Goal: Task Accomplishment & Management: Manage account settings

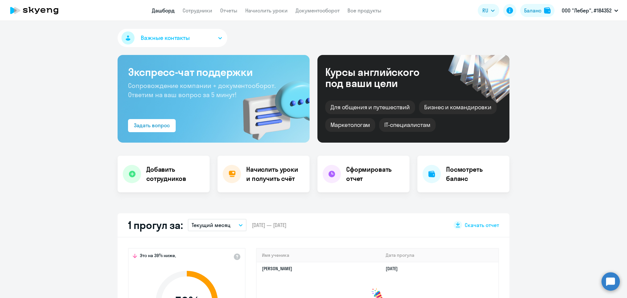
select select "30"
click at [203, 10] on link "Сотрудники" at bounding box center [198, 10] width 30 height 7
select select "30"
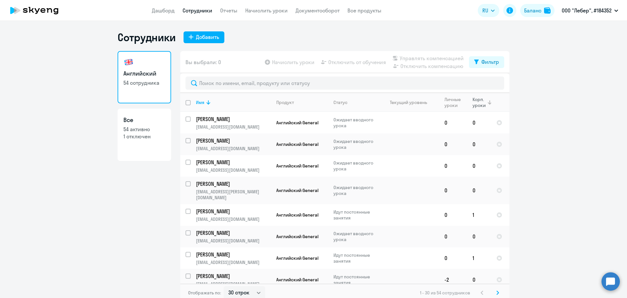
click at [473, 101] on div "Корп. уроки" at bounding box center [480, 102] width 14 height 12
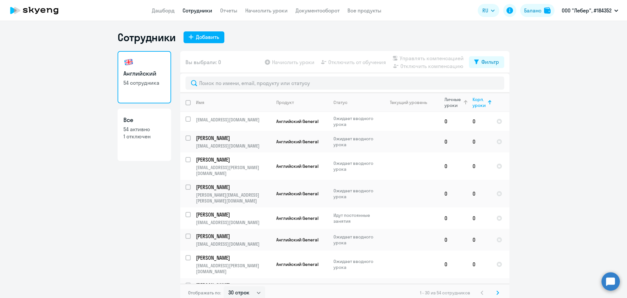
click at [448, 105] on div "Личные уроки" at bounding box center [454, 102] width 18 height 12
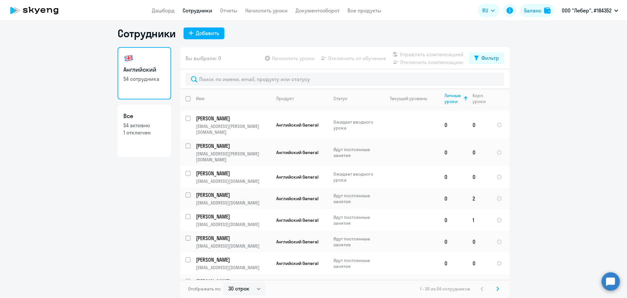
scroll to position [131, 0]
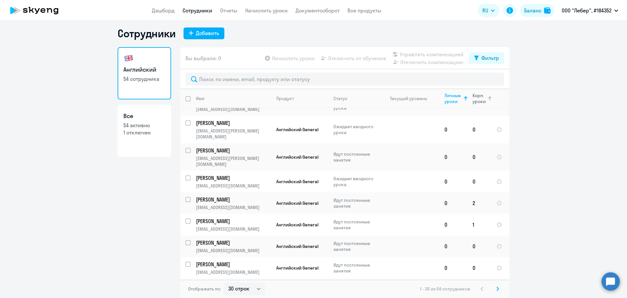
click at [473, 98] on div "Корп. уроки" at bounding box center [480, 98] width 14 height 12
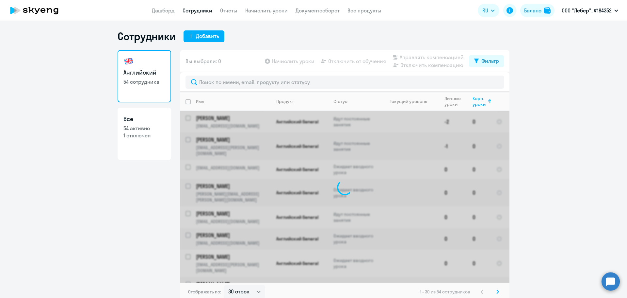
scroll to position [0, 0]
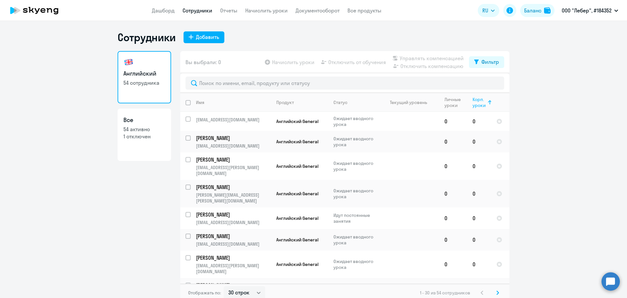
click at [478, 105] on div "Корп. уроки" at bounding box center [480, 102] width 14 height 12
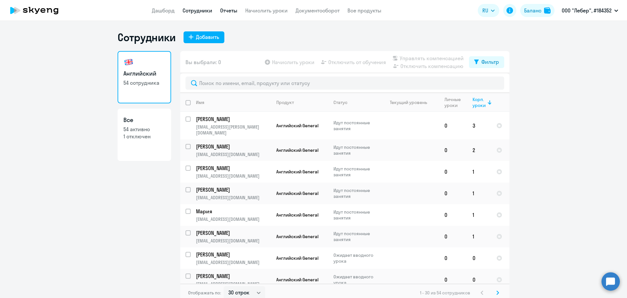
click at [232, 12] on link "Отчеты" at bounding box center [228, 10] width 17 height 7
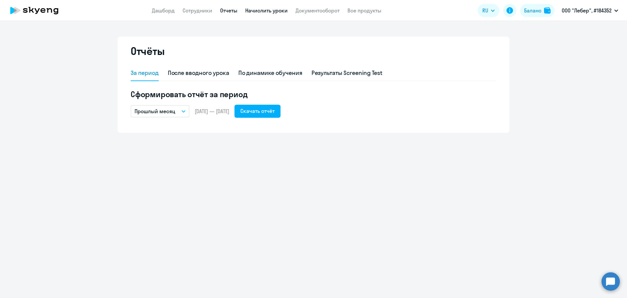
click at [276, 10] on link "Начислить уроки" at bounding box center [266, 10] width 42 height 7
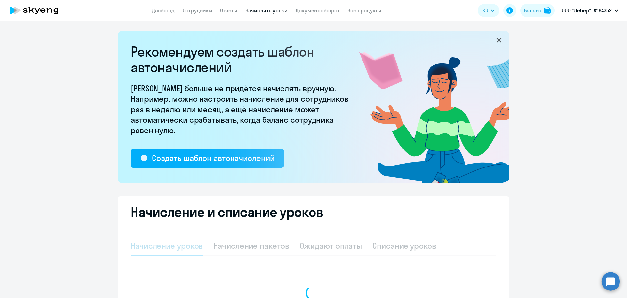
select select "10"
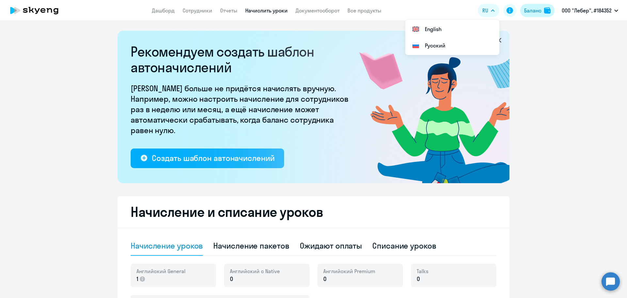
click at [543, 10] on button "Баланс" at bounding box center [537, 10] width 34 height 13
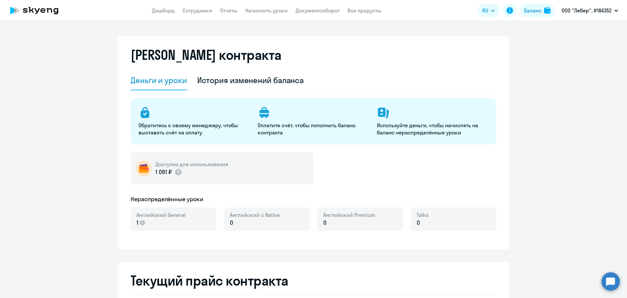
select select "english_adult_not_native_speaker"
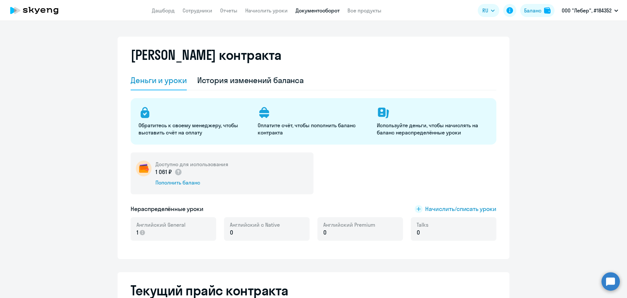
click at [299, 11] on link "Документооборот" at bounding box center [318, 10] width 44 height 7
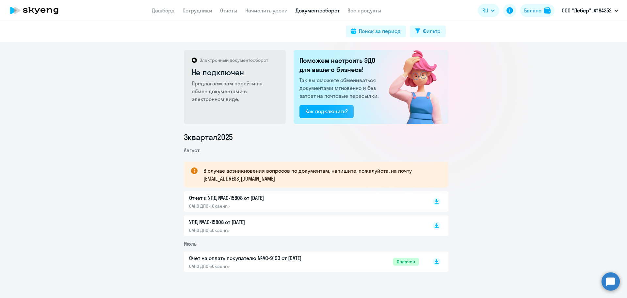
click at [220, 202] on div "Отчет к УПД №AC-15808 от 31.08.2025 ОАНО ДПО «Скаенг»" at bounding box center [257, 201] width 137 height 15
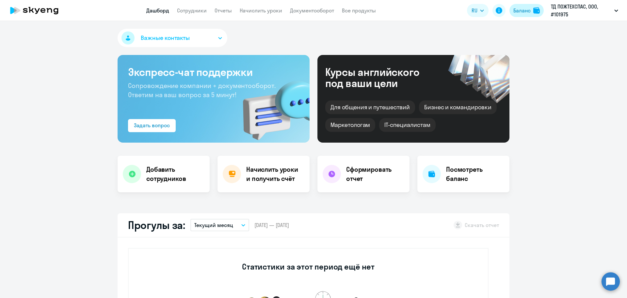
click at [528, 11] on div "Баланс" at bounding box center [521, 11] width 17 height 8
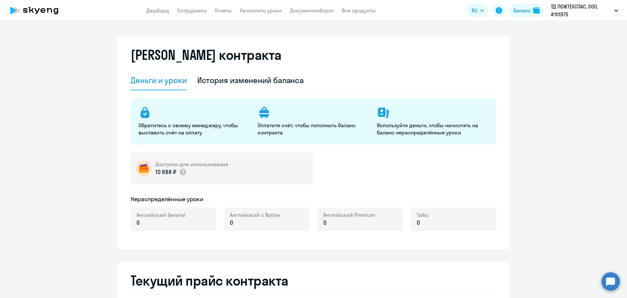
select select "english_adult_not_native_speaker"
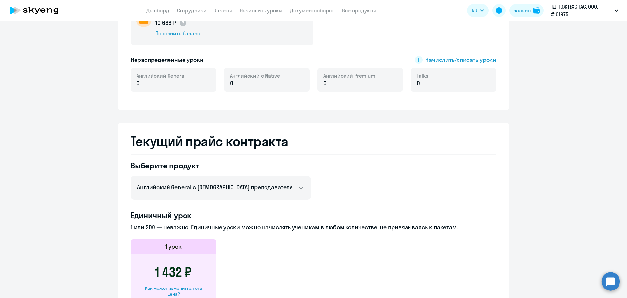
scroll to position [65, 0]
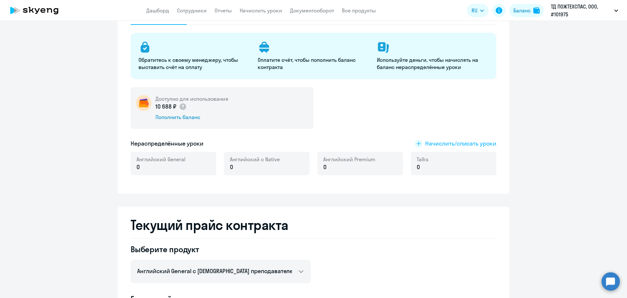
click at [459, 147] on span "Начислить/списать уроки" at bounding box center [460, 143] width 71 height 8
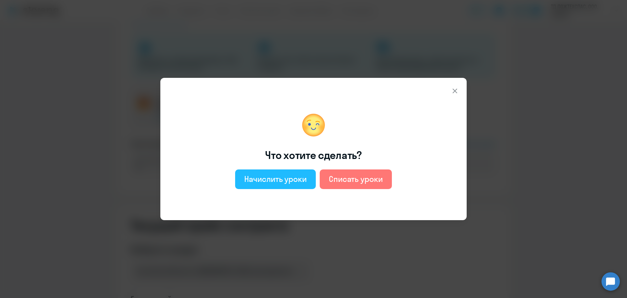
click at [295, 180] on div "Начислить уроки" at bounding box center [275, 178] width 62 height 10
select select "english_adult_not_native_speaker"
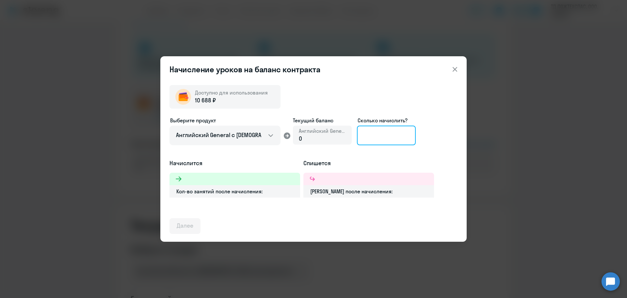
click at [375, 136] on input at bounding box center [386, 135] width 59 height 20
type input "8"
type input "7"
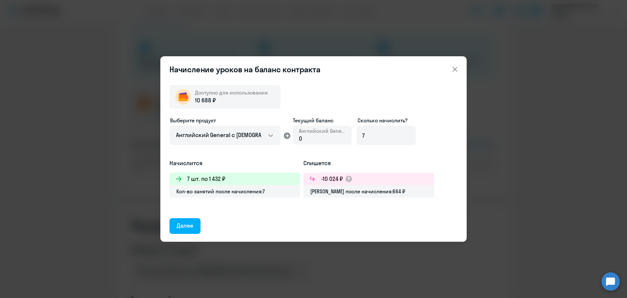
click at [454, 67] on icon at bounding box center [455, 69] width 8 height 8
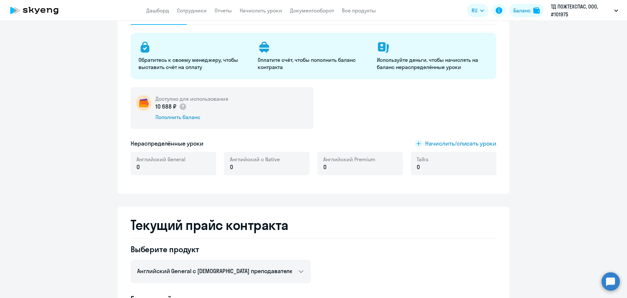
scroll to position [0, 0]
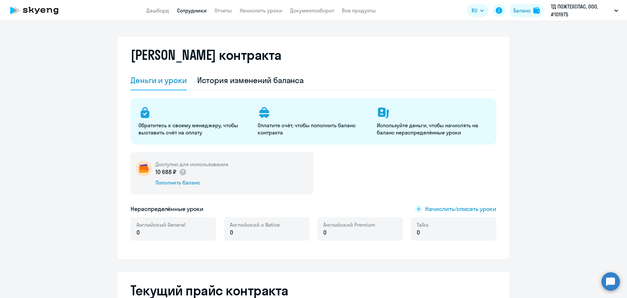
click at [190, 11] on link "Сотрудники" at bounding box center [192, 10] width 30 height 7
select select "30"
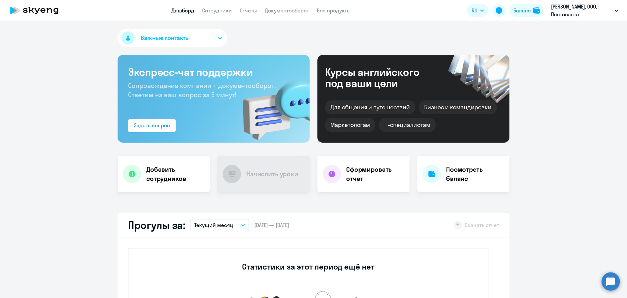
select select "30"
click at [532, 11] on button "Баланс" at bounding box center [527, 10] width 34 height 13
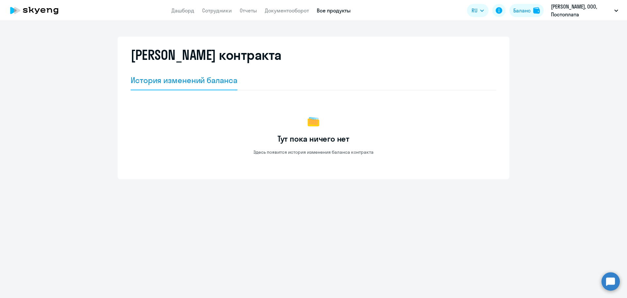
click at [329, 10] on link "Все продукты" at bounding box center [334, 10] width 34 height 7
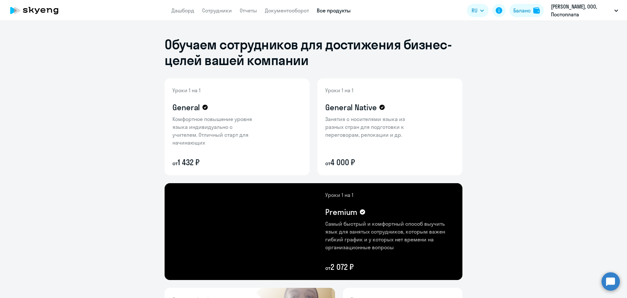
click at [289, 14] on app-menu-item-link "Документооборот" at bounding box center [287, 11] width 44 height 8
click at [274, 8] on link "Документооборот" at bounding box center [287, 10] width 44 height 7
